Goal: Information Seeking & Learning: Understand process/instructions

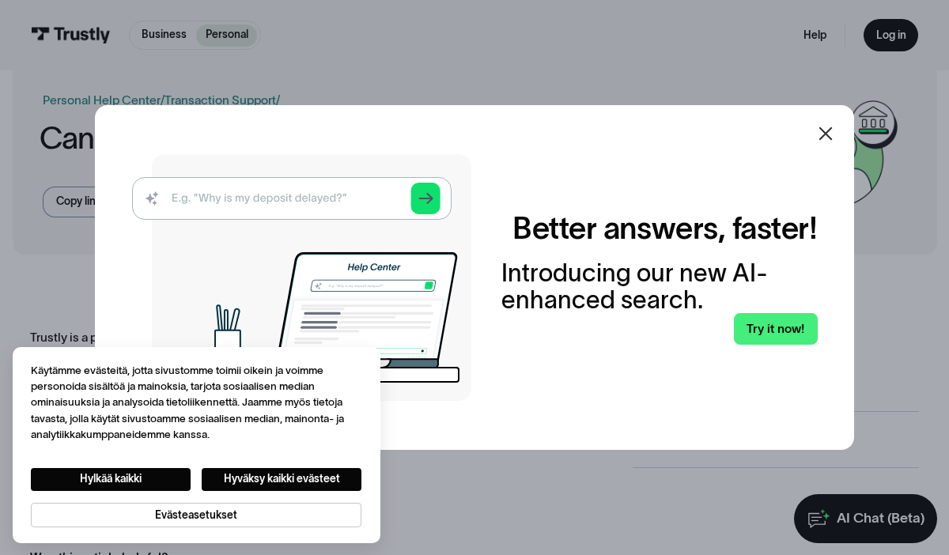
scroll to position [25, 0]
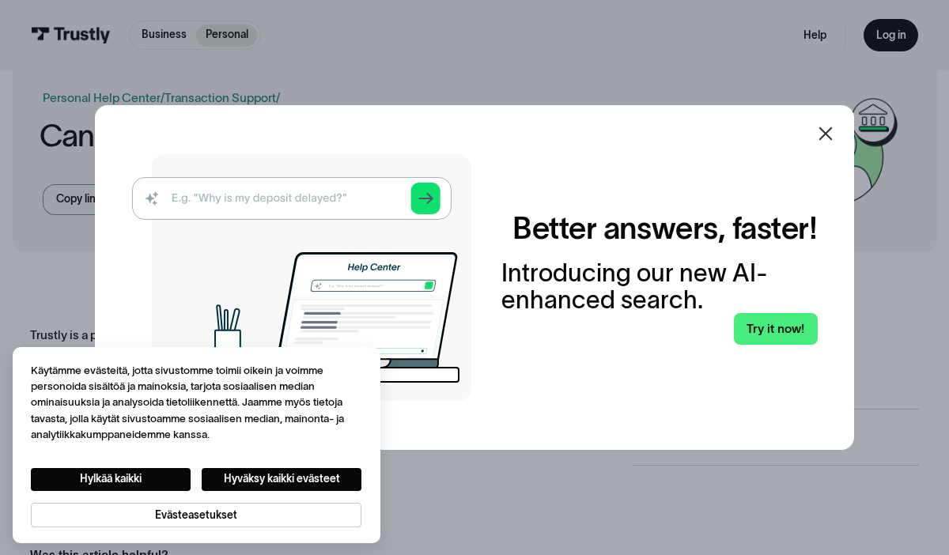
click at [823, 130] on icon at bounding box center [826, 133] width 13 height 13
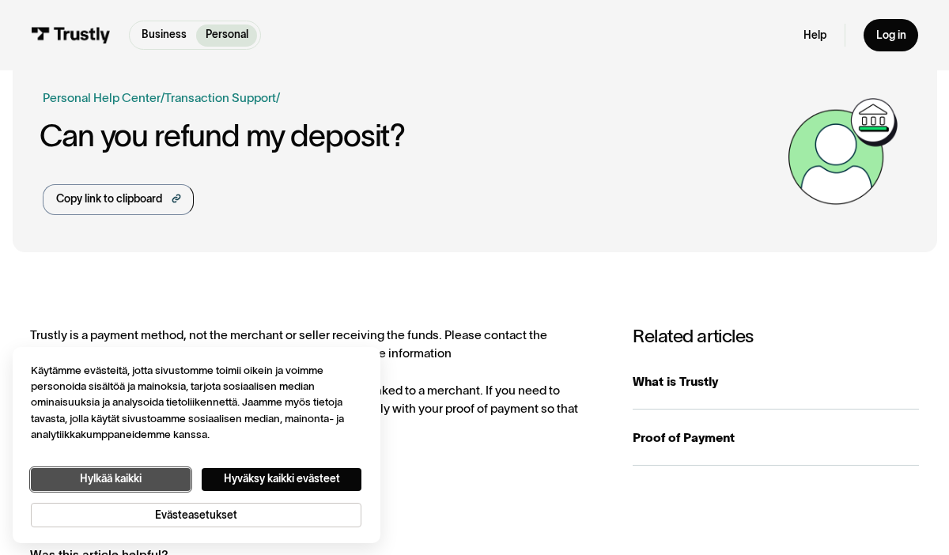
click at [105, 473] on button "Hylkää kaikki" at bounding box center [111, 479] width 160 height 23
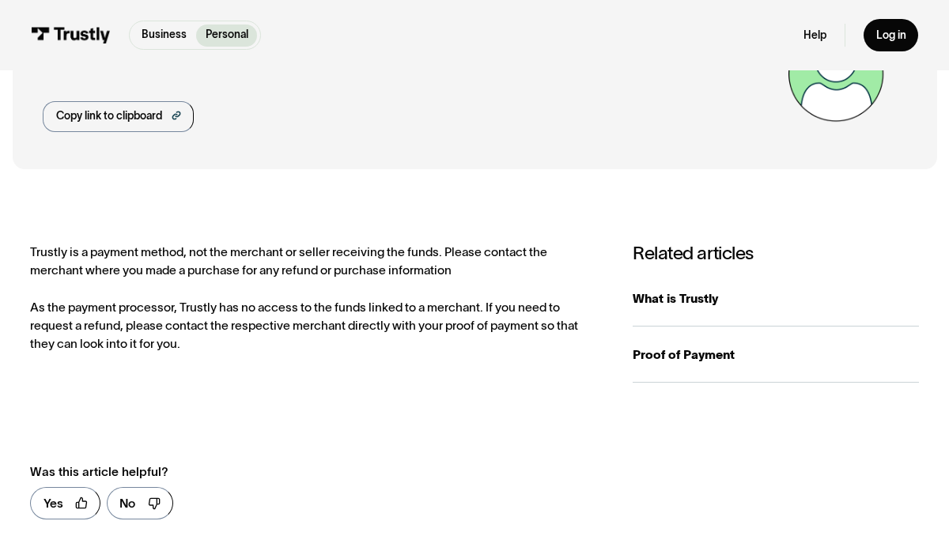
scroll to position [108, 0]
click at [243, 258] on div "Trustly is a payment method, not the merchant or seller receiving the funds. Pl…" at bounding box center [316, 297] width 572 height 111
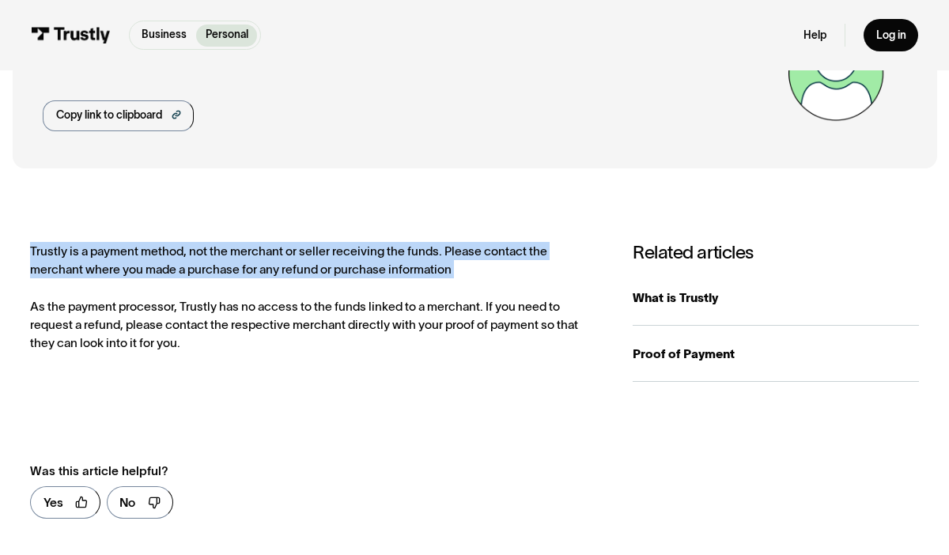
click at [243, 258] on div "Trustly is a payment method, not the merchant or seller receiving the funds. Pl…" at bounding box center [316, 297] width 572 height 111
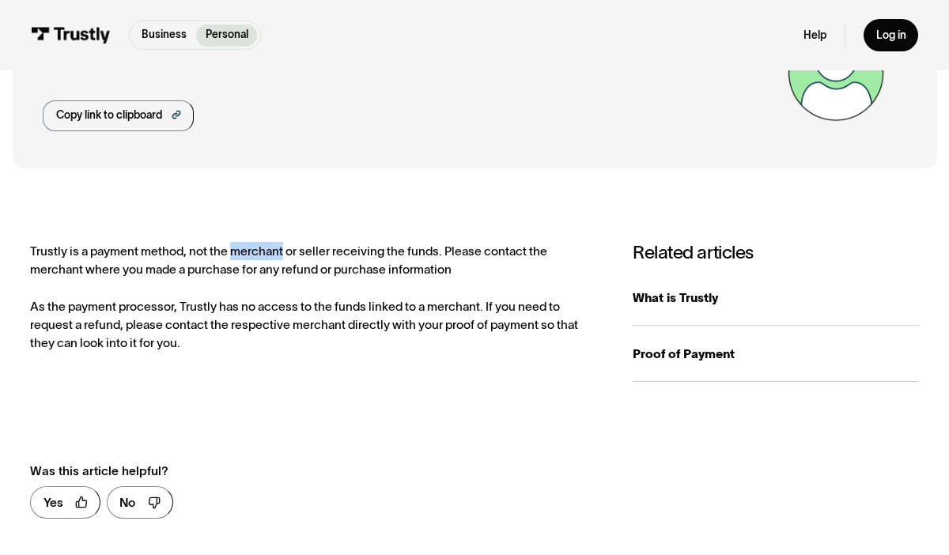
click at [243, 258] on div "Trustly is a payment method, not the merchant or seller receiving the funds. Pl…" at bounding box center [316, 297] width 572 height 111
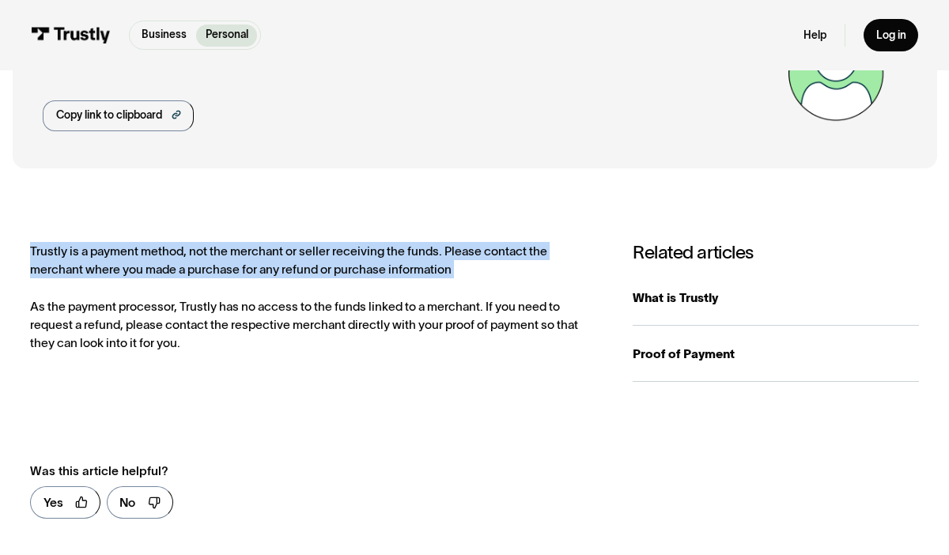
click at [243, 258] on div "Trustly is a payment method, not the merchant or seller receiving the funds. Pl…" at bounding box center [316, 297] width 572 height 111
drag, startPoint x: 243, startPoint y: 258, endPoint x: 243, endPoint y: 270, distance: 11.9
click at [243, 270] on div "Trustly is a payment method, not the merchant or seller receiving the funds. Pl…" at bounding box center [316, 297] width 572 height 111
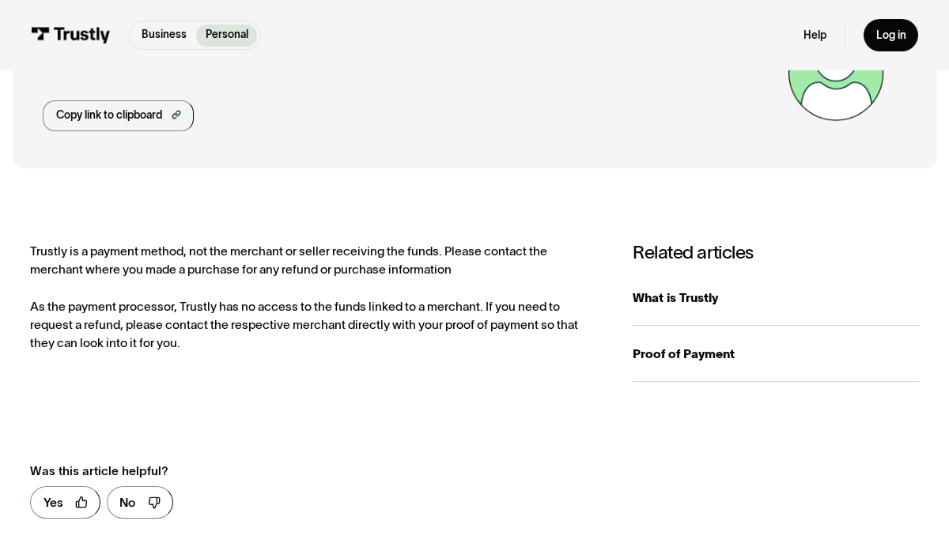
click at [244, 307] on div "Trustly is a payment method, not the merchant or seller receiving the funds. Pl…" at bounding box center [316, 297] width 572 height 111
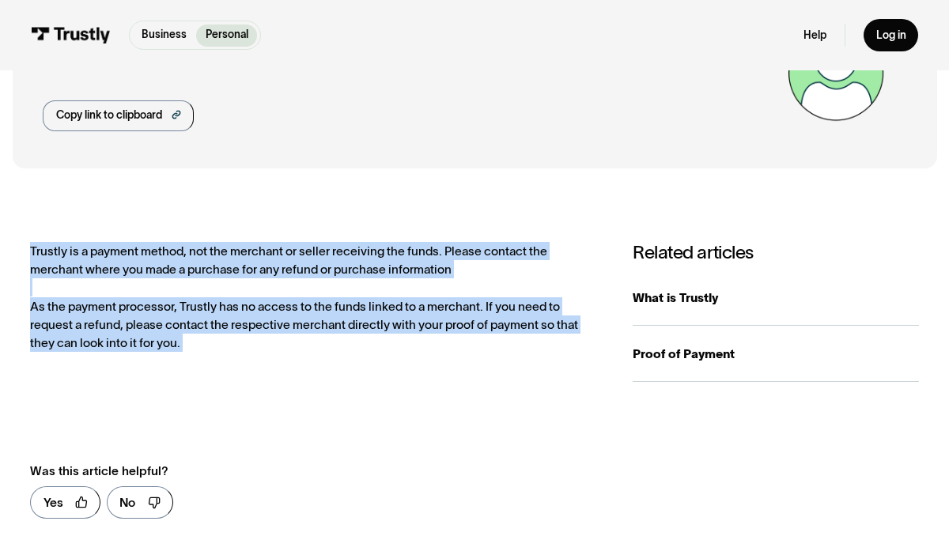
drag, startPoint x: 244, startPoint y: 307, endPoint x: 244, endPoint y: 267, distance: 39.6
click at [244, 267] on div "Trustly is a payment method, not the merchant or seller receiving the funds. Pl…" at bounding box center [316, 297] width 572 height 111
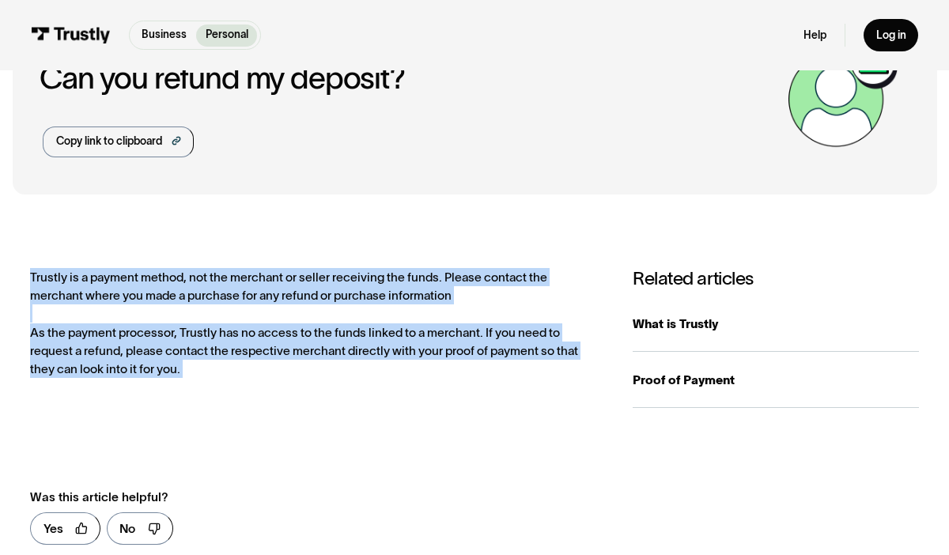
scroll to position [81, 0]
click at [234, 286] on div "Trustly is a payment method, not the merchant or seller receiving the funds. Pl…" at bounding box center [316, 324] width 572 height 111
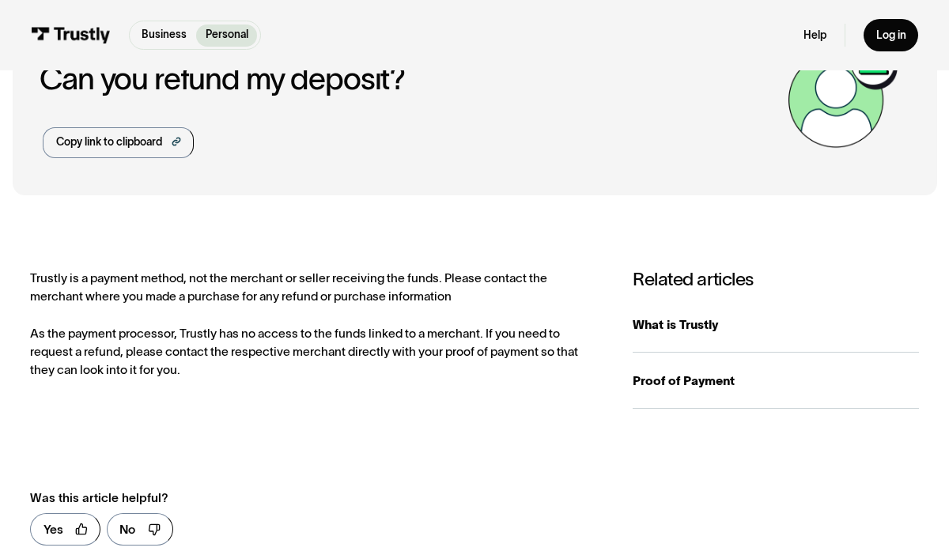
click at [445, 278] on div "Trustly is a payment method, not the merchant or seller receiving the funds. Pl…" at bounding box center [316, 324] width 572 height 111
click at [412, 300] on div "Trustly is a payment method, not the merchant or seller receiving the funds. Pl…" at bounding box center [316, 324] width 572 height 111
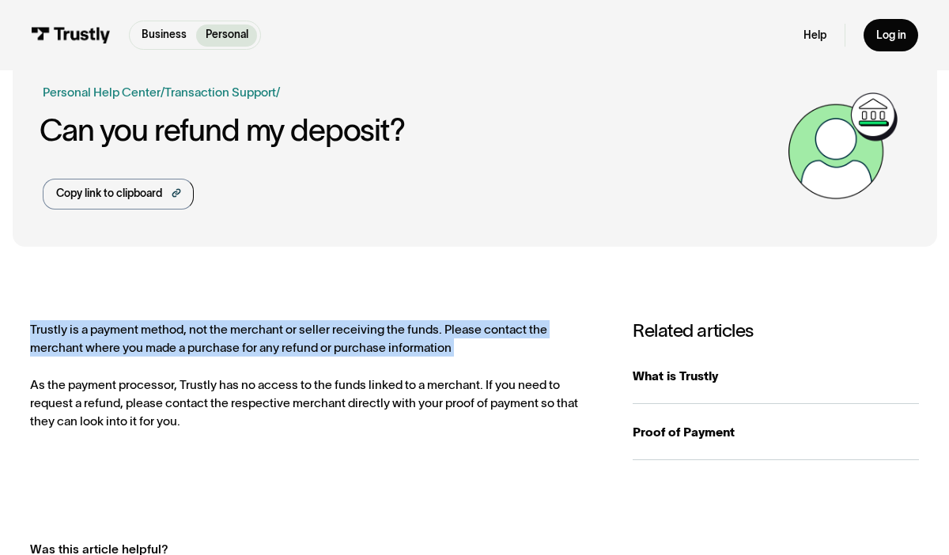
scroll to position [0, 0]
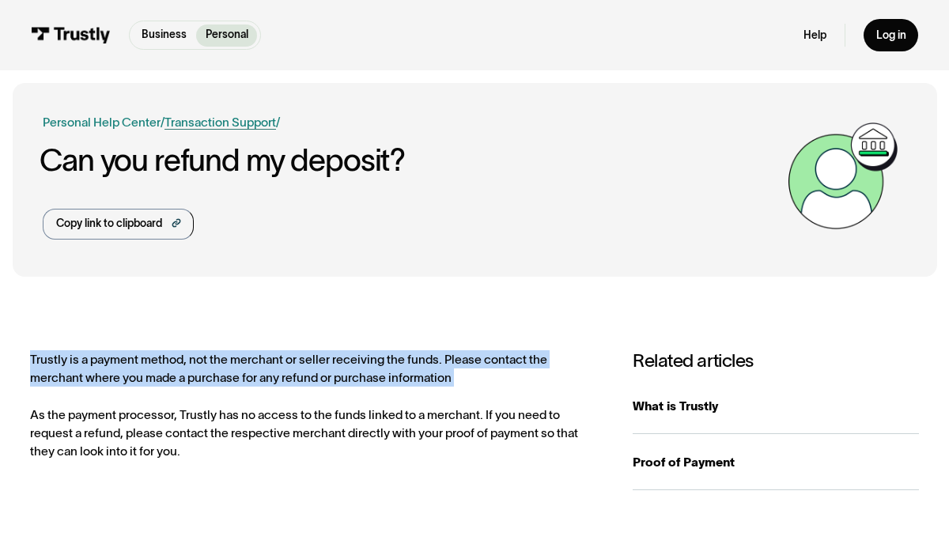
click at [207, 126] on link "Transaction Support" at bounding box center [221, 122] width 112 height 13
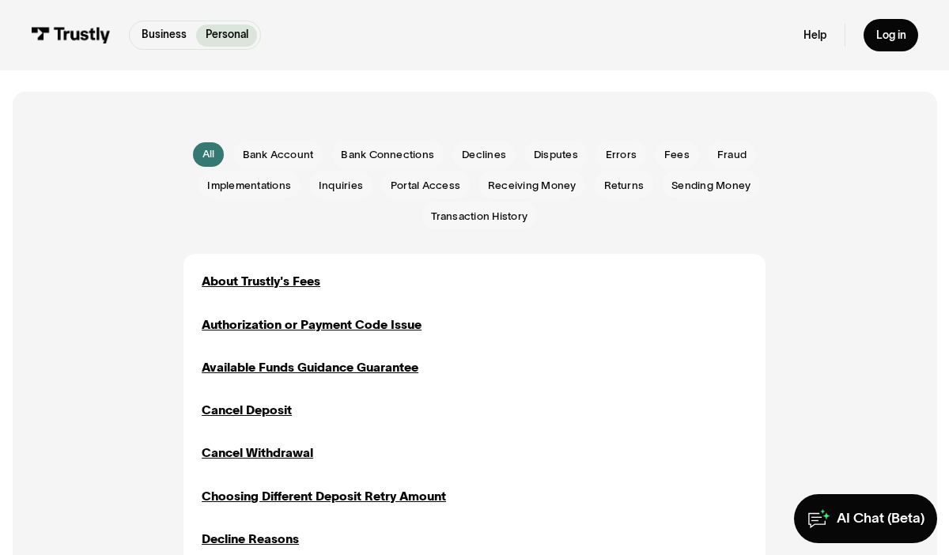
scroll to position [312, 0]
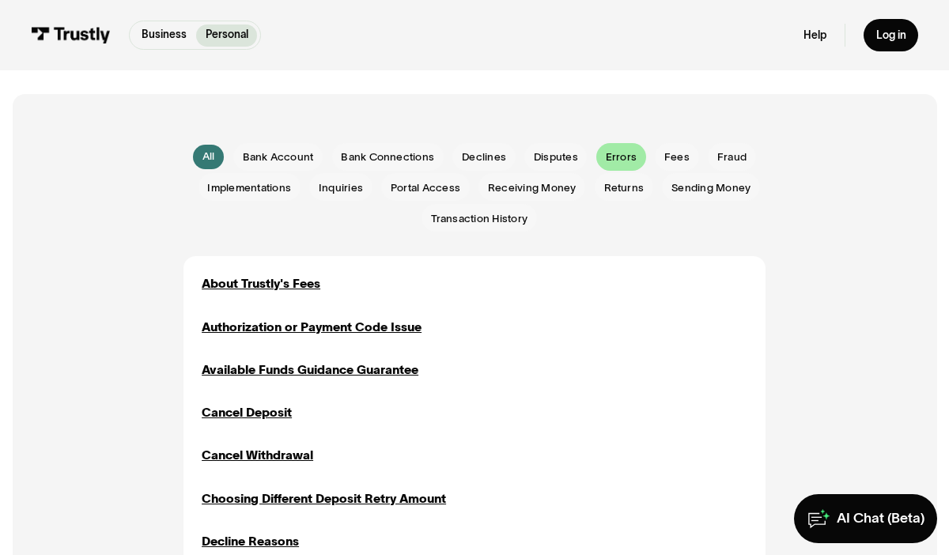
click at [645, 162] on div "Email Form" at bounding box center [622, 157] width 50 height 28
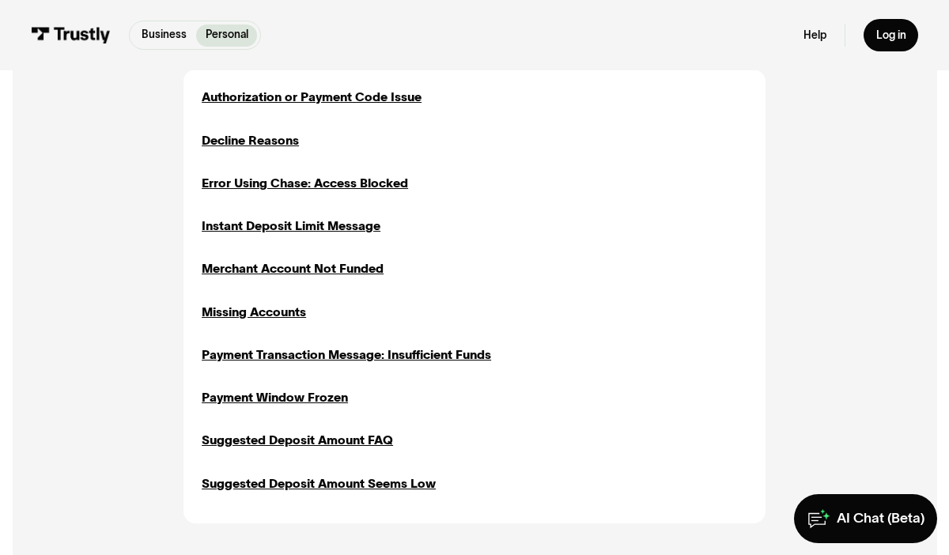
scroll to position [504, 0]
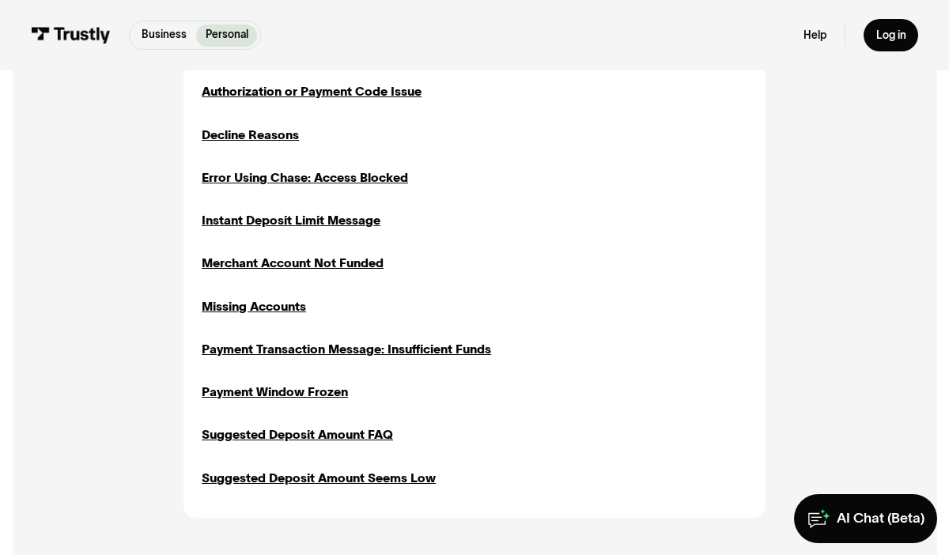
click at [149, 262] on div "All All Bank Account Bank Account Bank Connections Bank Connections Declines De…" at bounding box center [475, 234] width 864 height 665
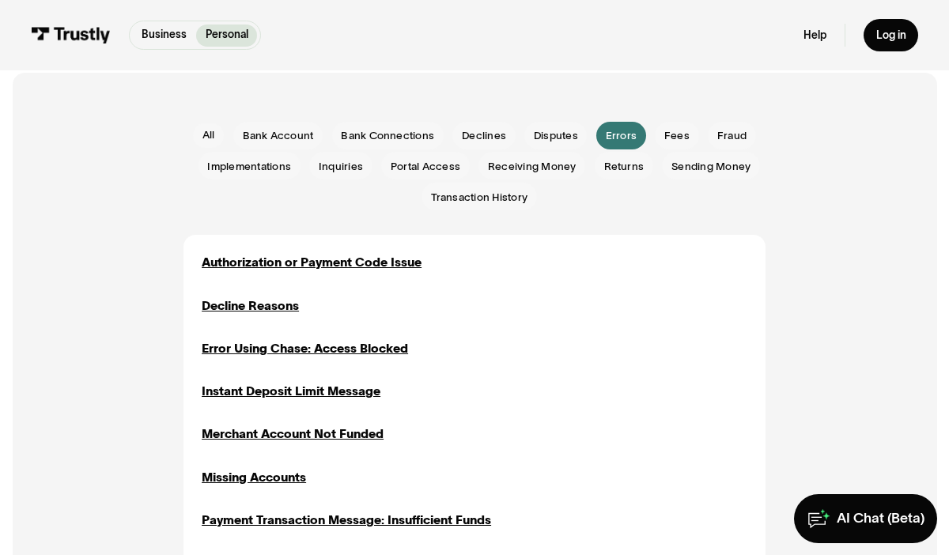
scroll to position [337, 0]
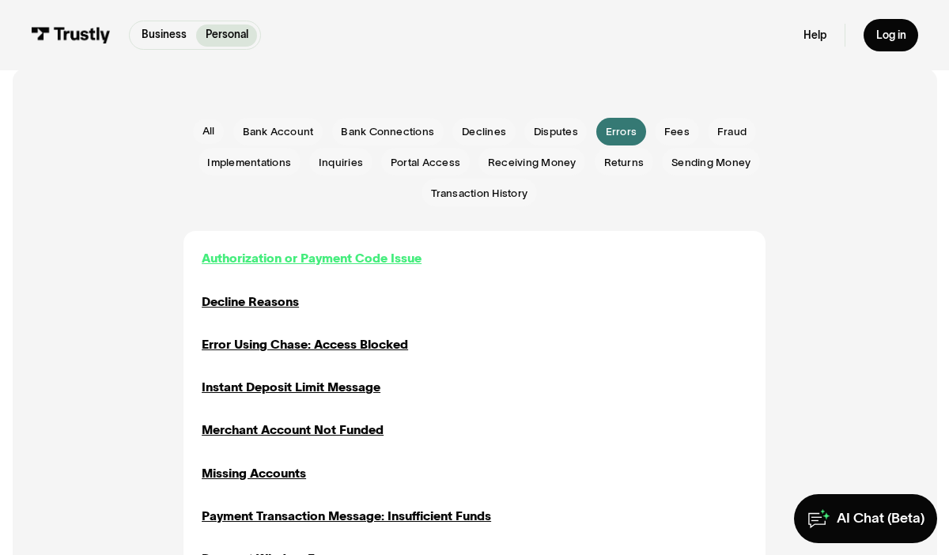
click at [308, 260] on div "Authorization or Payment Code Issue" at bounding box center [312, 258] width 220 height 18
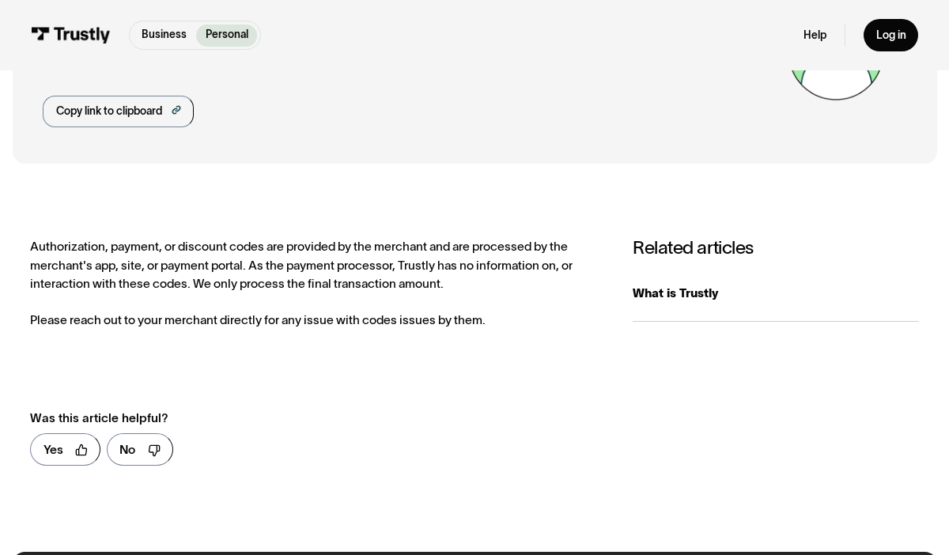
scroll to position [147, 0]
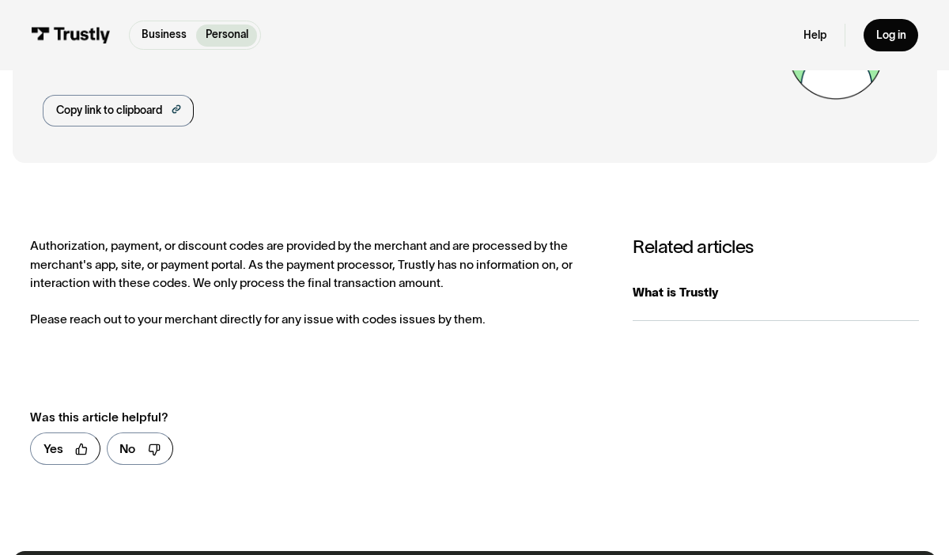
click at [252, 261] on div "Authorization, payment, or discount codes are provided by the merchant and are …" at bounding box center [316, 283] width 572 height 92
click at [279, 316] on div "Authorization, payment, or discount codes are provided by the merchant and are …" at bounding box center [316, 283] width 572 height 92
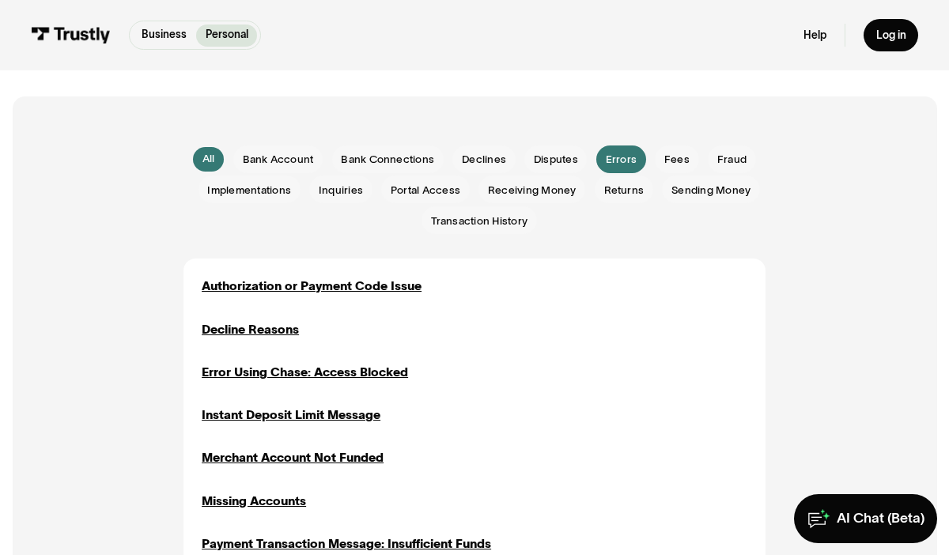
scroll to position [295, 0]
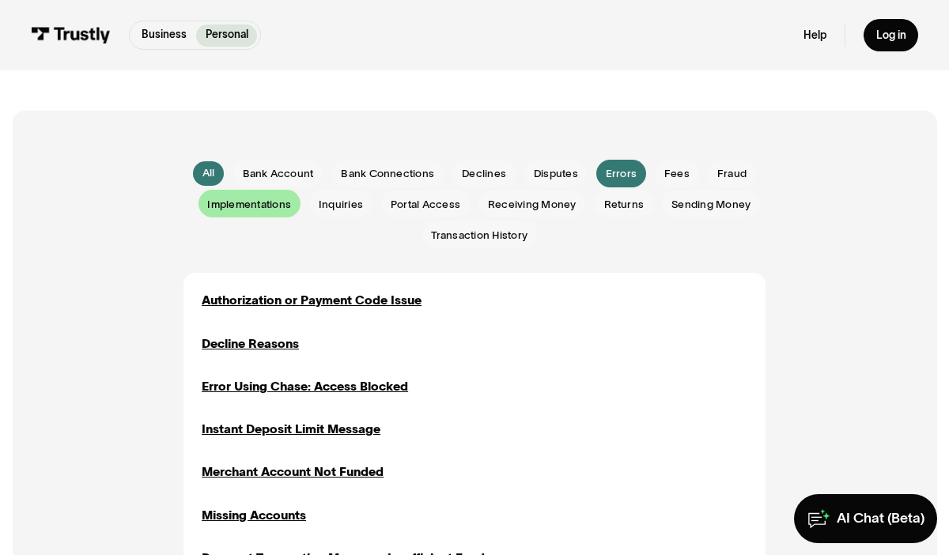
click at [275, 206] on span "Implementations" at bounding box center [249, 204] width 84 height 15
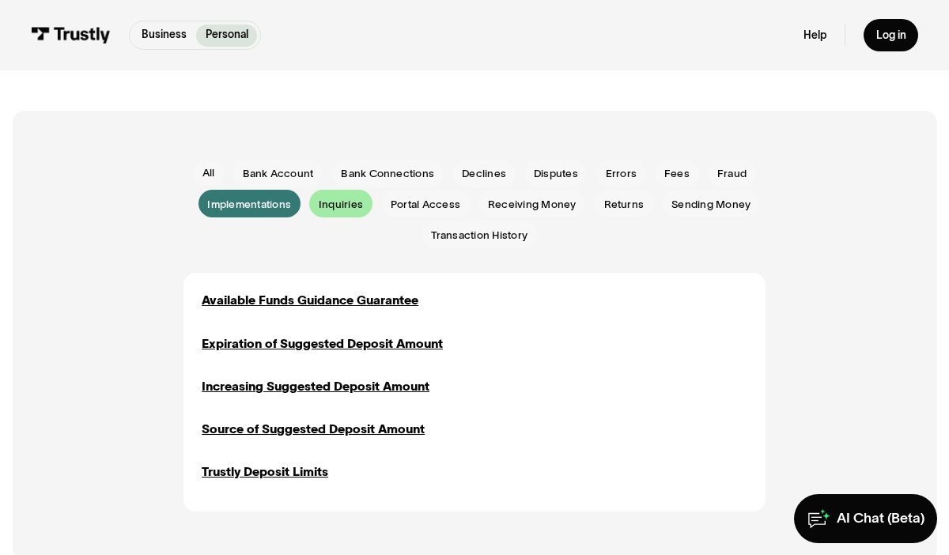
click at [320, 203] on div "Email Form" at bounding box center [340, 204] width 63 height 28
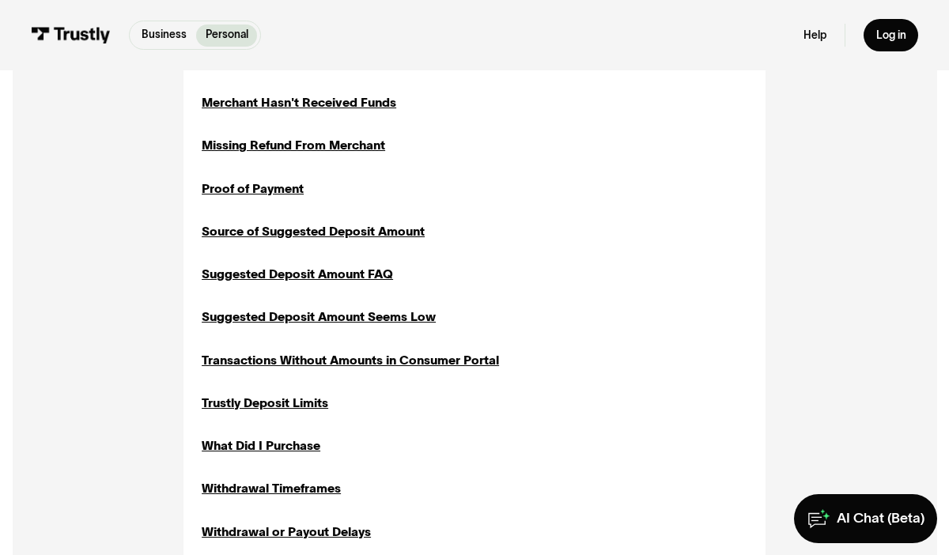
scroll to position [968, 0]
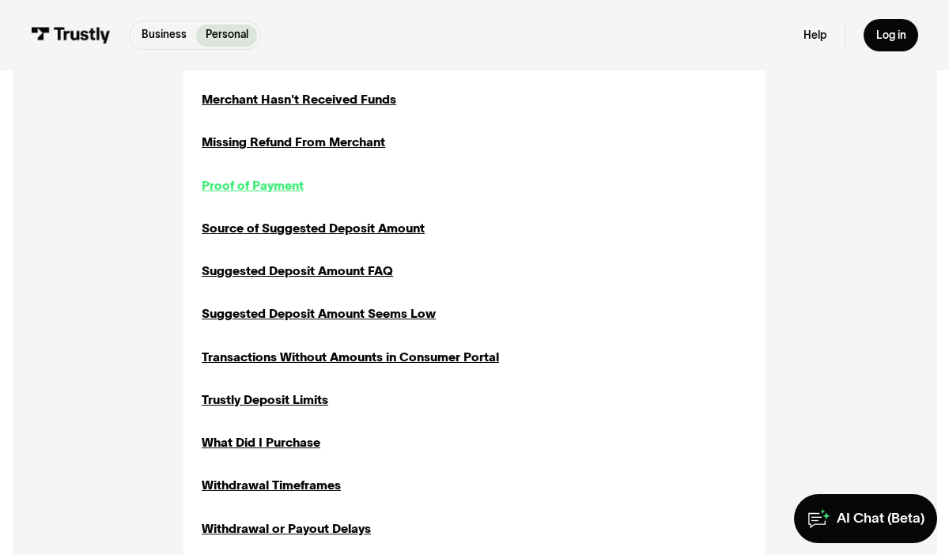
click at [216, 178] on div "Proof of Payment" at bounding box center [253, 185] width 102 height 18
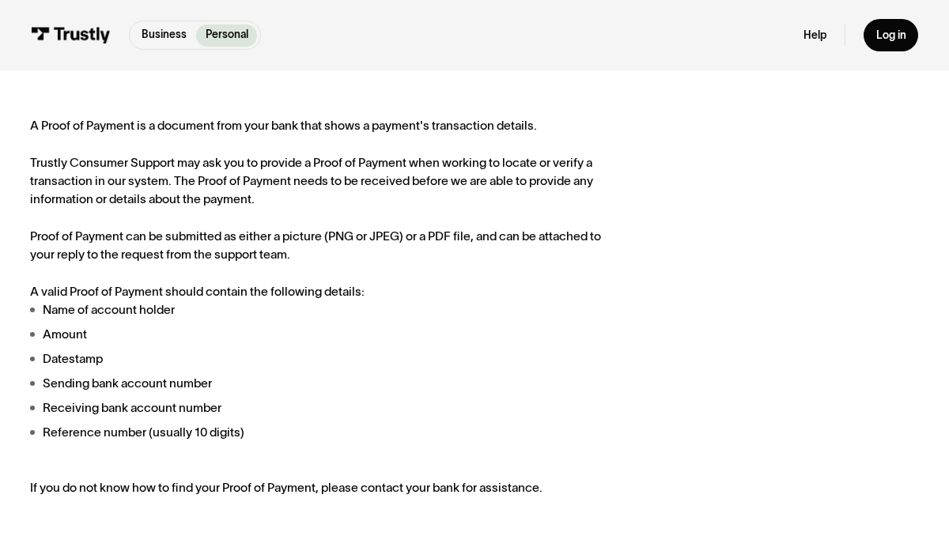
scroll to position [270, 0]
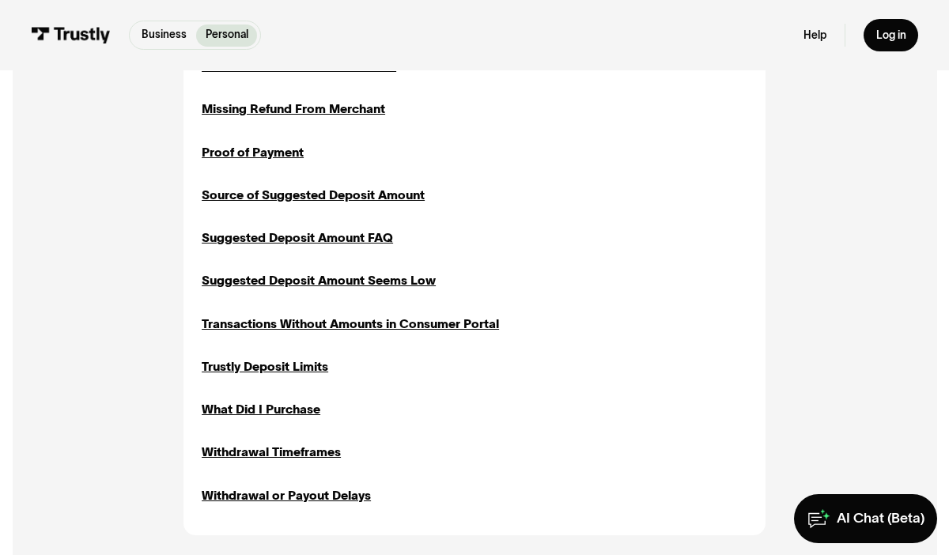
scroll to position [998, 0]
